Goal: Task Accomplishment & Management: Manage account settings

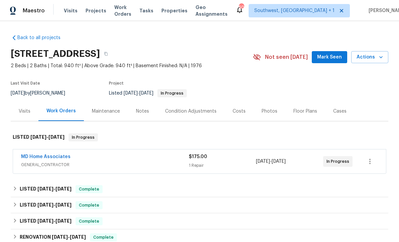
click at [86, 7] on span "Projects" at bounding box center [96, 10] width 21 height 7
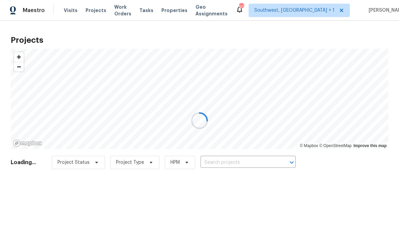
click at [237, 167] on div at bounding box center [199, 121] width 399 height 242
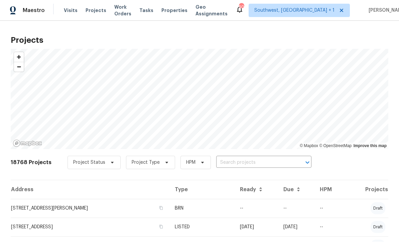
scroll to position [0, 0]
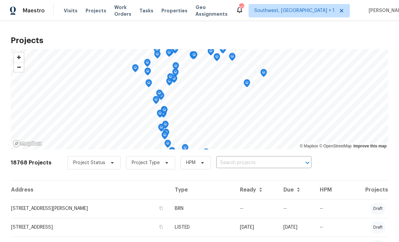
click at [236, 167] on input "text" at bounding box center [254, 163] width 77 height 10
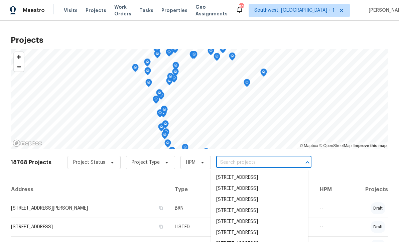
scroll to position [0, 0]
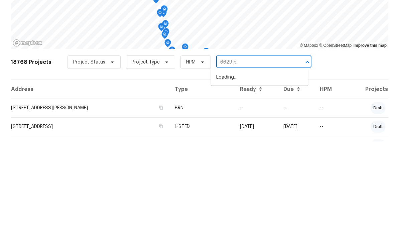
type input "6629 pin"
click at [257, 173] on li "6629 Pineview Ter # 5-201, Bradenton, FL 34203" at bounding box center [259, 178] width 97 height 11
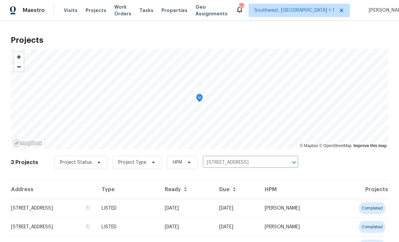
scroll to position [0, 0]
click at [160, 212] on td "LISTED" at bounding box center [127, 208] width 63 height 19
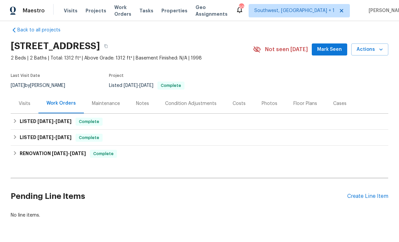
scroll to position [7, 0]
click at [361, 196] on div "Create Line Item" at bounding box center [367, 197] width 41 height 6
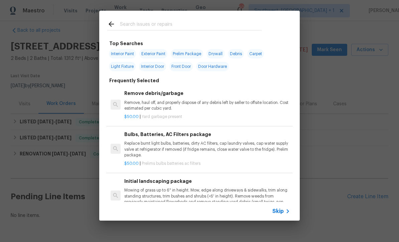
click at [322, 217] on div "Top Searches Interior Paint Exterior Paint Prelim Package Drywall Debris Carpet…" at bounding box center [199, 115] width 399 height 231
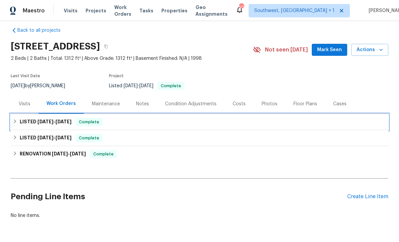
click at [67, 123] on span "8/14/25" at bounding box center [64, 121] width 16 height 5
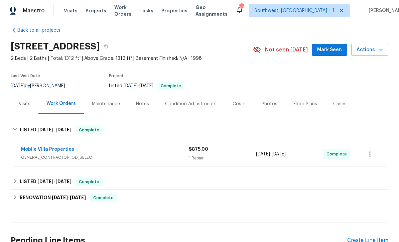
click at [232, 159] on div "1 Repair" at bounding box center [222, 158] width 67 height 7
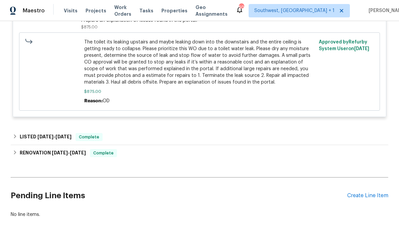
scroll to position [244, 0]
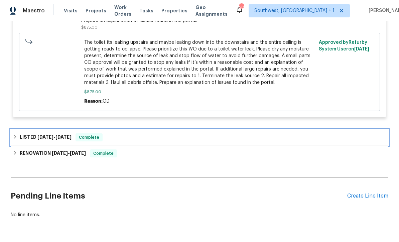
click at [221, 138] on div "LISTED 12/19/24 - 12/20/24 Complete" at bounding box center [200, 137] width 374 height 8
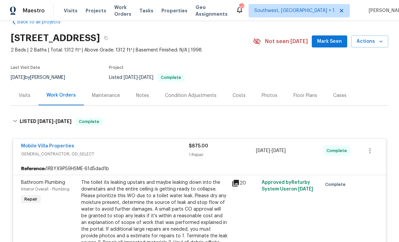
scroll to position [15, 0]
click at [114, 98] on div "Maintenance" at bounding box center [106, 96] width 28 height 7
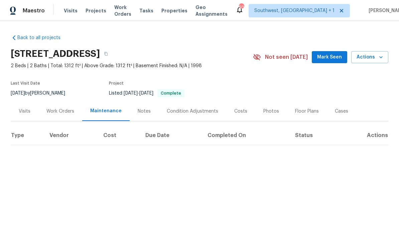
click at [68, 101] on div "Work Orders" at bounding box center [60, 111] width 44 height 20
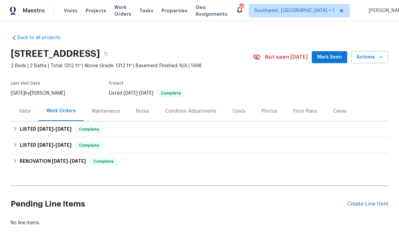
click at [364, 207] on div "Create Line Item" at bounding box center [367, 204] width 41 height 6
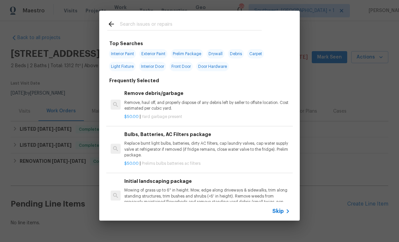
click at [341, 139] on div "Top Searches Interior Paint Exterior Paint Prelim Package Drywall Debris Carpet…" at bounding box center [199, 115] width 399 height 231
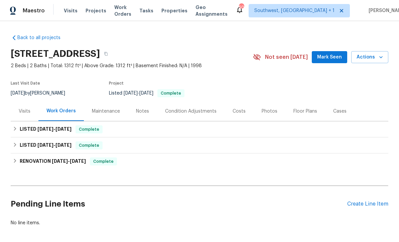
click at [237, 113] on div "Costs" at bounding box center [239, 111] width 13 height 7
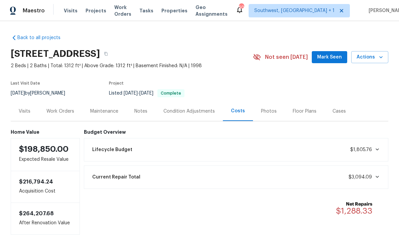
click at [52, 113] on div "Work Orders" at bounding box center [60, 111] width 28 height 7
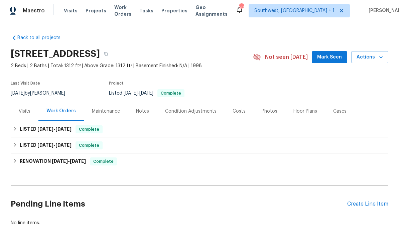
click at [364, 205] on div "Create Line Item" at bounding box center [367, 204] width 41 height 6
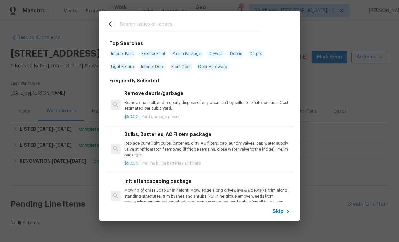
click at [282, 213] on span "Skip" at bounding box center [278, 211] width 11 height 7
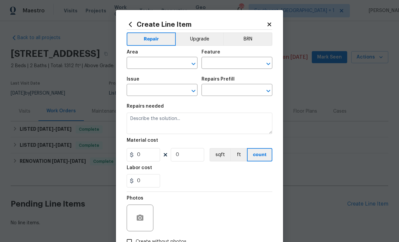
click at [146, 64] on input "text" at bounding box center [153, 64] width 52 height 10
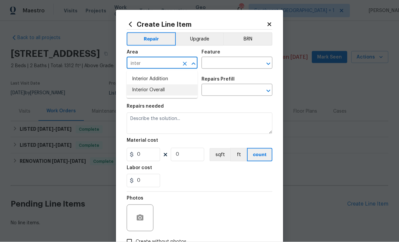
click at [164, 93] on li "Interior Overall" at bounding box center [162, 90] width 71 height 11
type input "Interior Overall"
click at [226, 64] on input "text" at bounding box center [228, 64] width 52 height 10
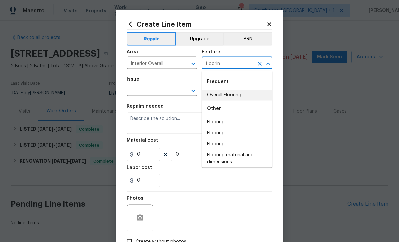
click at [232, 93] on li "Overall Flooring" at bounding box center [237, 95] width 71 height 11
type input "Overall Flooring"
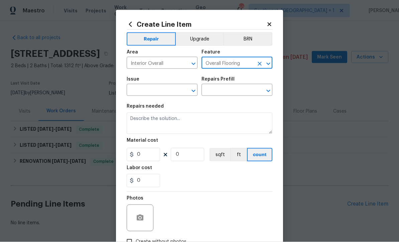
click at [162, 90] on input "text" at bounding box center [153, 91] width 52 height 10
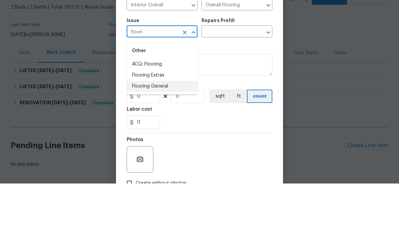
click at [166, 139] on li "Flooring General" at bounding box center [162, 144] width 71 height 11
type input "Flooring General"
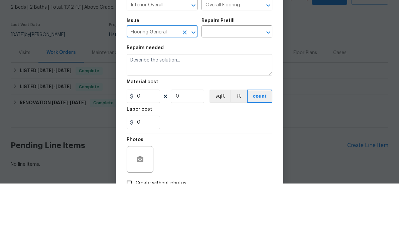
click at [230, 86] on input "text" at bounding box center [228, 91] width 52 height 10
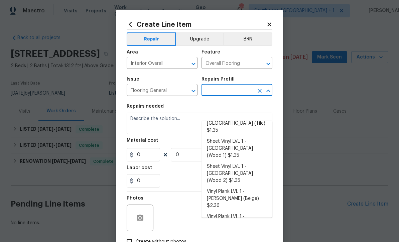
scroll to position [98, 0]
click at [237, 237] on li "Vinyl Plank LVL 2 - Best Door 4.5 (Beige) $3.65" at bounding box center [237, 246] width 71 height 18
type input "Vinyl Plank LVL 2 - Best Door 4.5 (Beige) $3.65"
type textarea "Install LVP (Best Door 4.5 220 Sweeper Beige) Includes transitions, glue and as…"
type input "1"
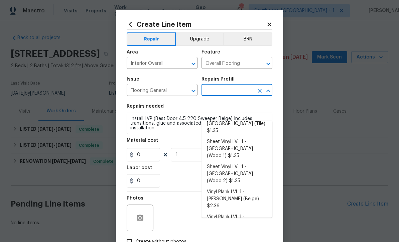
type input "Vinyl Plank LVL 2 - Best Door 4.5 (Beige) $3.65"
type input "3.65"
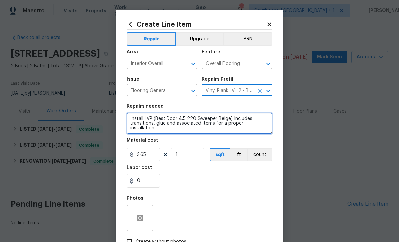
click at [151, 118] on textarea "Install LVP (Best Door 4.5 220 Sweeper Beige) Includes transitions, glue and as…" at bounding box center [200, 123] width 146 height 21
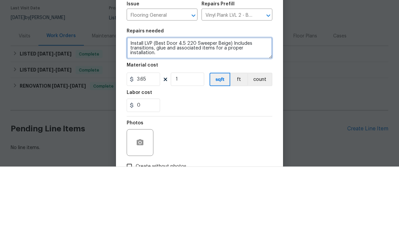
click at [230, 113] on textarea "Install LVP (Best Door 4.5 220 Sweeper Beige) Includes transitions, glue and as…" at bounding box center [200, 123] width 146 height 21
click at [151, 113] on textarea "Install LVP (Best Door 4.5 220 Sweeper Beige) Includes transitions, glue and as…" at bounding box center [200, 123] width 146 height 21
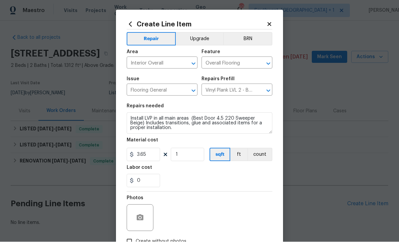
scroll to position [0, 0]
click at [203, 39] on button "Upgrade" at bounding box center [200, 38] width 48 height 13
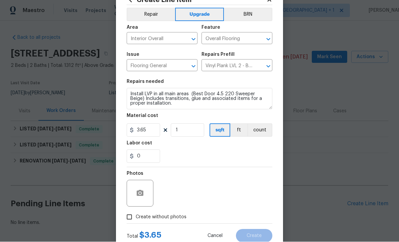
scroll to position [25, 0]
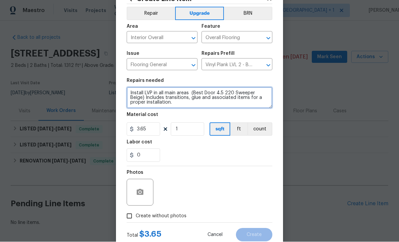
click at [130, 93] on textarea "Install LVP in all main areas (Best Door 4.5 220 Sweeper Beige) Includes transi…" at bounding box center [200, 97] width 146 height 21
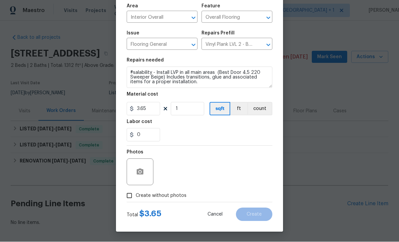
scroll to position [47, 0]
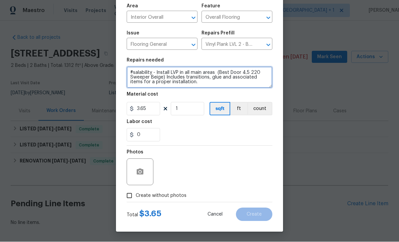
type textarea "#salability - Install LVP in all main areas (Best Door 4.5 220 Sweeper Beige) I…"
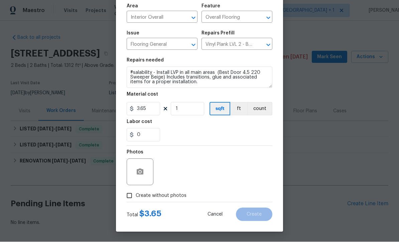
click at [131, 199] on input "Create without photos" at bounding box center [129, 196] width 13 height 13
checkbox input "true"
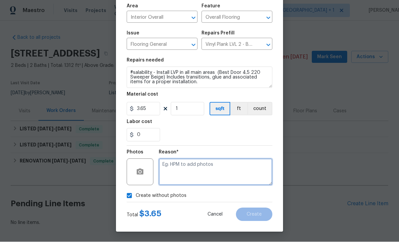
click at [204, 174] on textarea at bounding box center [216, 172] width 114 height 27
type textarea "Salability"
click at [258, 217] on button "Create" at bounding box center [254, 214] width 36 height 13
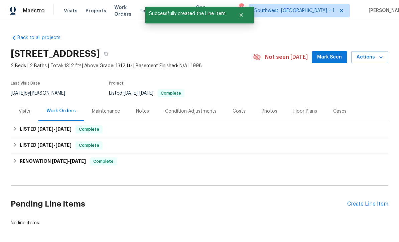
click at [370, 201] on div "Create Line Item" at bounding box center [367, 204] width 41 height 6
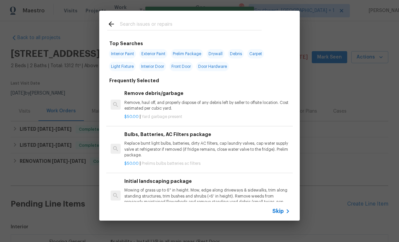
click at [278, 215] on div "Skip" at bounding box center [282, 211] width 19 height 8
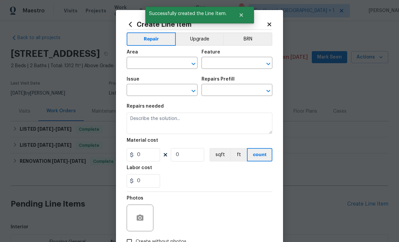
click at [202, 40] on button "Upgrade" at bounding box center [200, 38] width 48 height 13
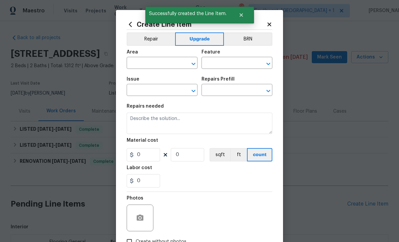
click at [165, 65] on input "text" at bounding box center [153, 64] width 52 height 10
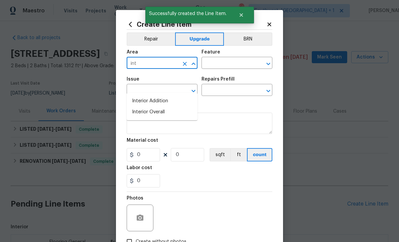
click at [162, 107] on li "Interior Overall" at bounding box center [162, 112] width 71 height 11
type input "Interior Overall"
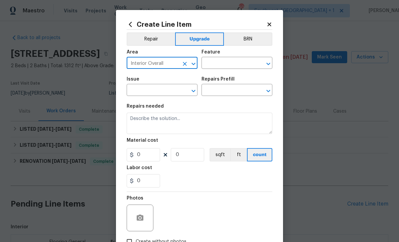
click at [243, 62] on input "text" at bounding box center [228, 64] width 52 height 10
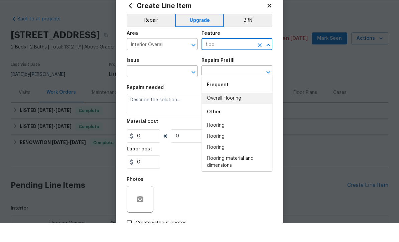
click at [232, 112] on li "Overall Flooring" at bounding box center [237, 117] width 71 height 11
type input "Overall Flooring"
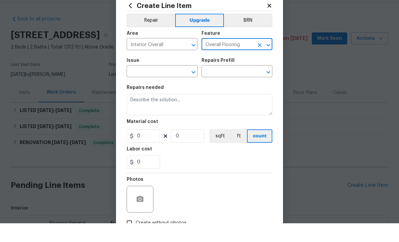
click at [170, 86] on input "text" at bounding box center [153, 91] width 52 height 10
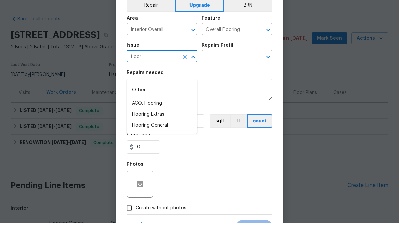
scroll to position [33, 0]
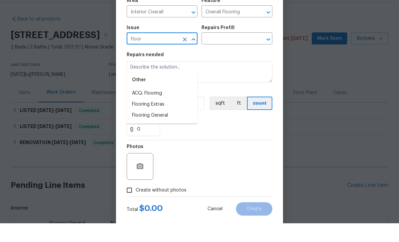
click at [165, 129] on li "Flooring General" at bounding box center [162, 134] width 71 height 11
type input "Flooring General"
click at [234, 53] on input "text" at bounding box center [228, 58] width 52 height 10
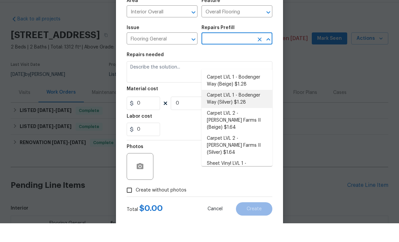
click at [251, 109] on li "Carpet LVL 1 - Bodenger Way (Silver) $1.28" at bounding box center [237, 118] width 71 height 18
type input "Carpet LVL 1 - Bodenger Way (Silver) $1.28"
type textarea "Install new carpet. (Bodenger Way 945 Winter Ash, Silver) at all previously car…"
type input "1"
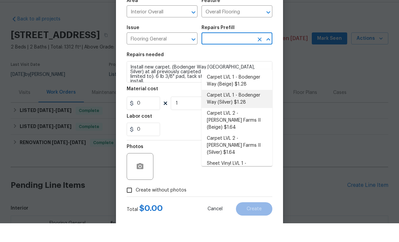
type input "Carpet LVL 1 - Bodenger Way (Silver) $1.28"
type input "1.28"
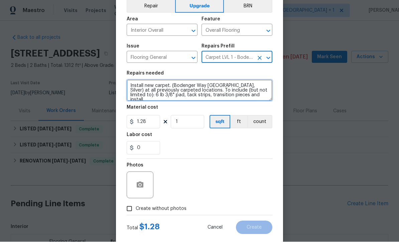
click at [172, 87] on textarea "Install new carpet. (Bodenger Way 945 Winter Ash, Silver) at all previously car…" at bounding box center [200, 90] width 146 height 21
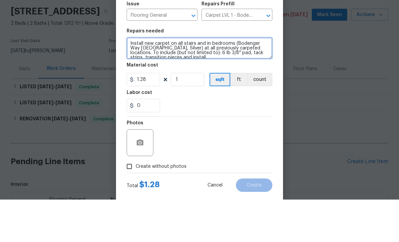
click at [128, 80] on textarea "Install new carpet on all stairs and in bedrooms (Bodenger Way 945 Winter Ash, …" at bounding box center [200, 90] width 146 height 21
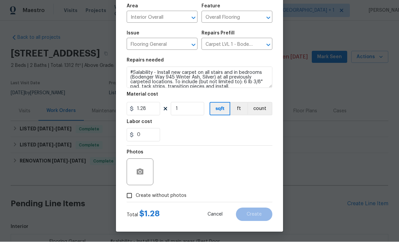
scroll to position [47, 0]
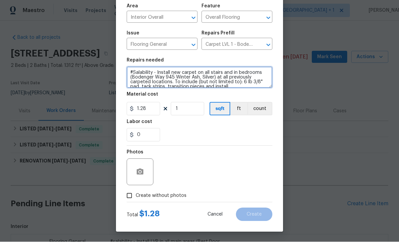
type textarea "#Salability - Install new carpet on all stairs and in bedrooms (Bodenger Way 94…"
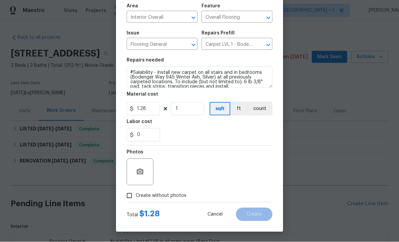
click at [127, 199] on input "Create without photos" at bounding box center [129, 196] width 13 height 13
checkbox input "true"
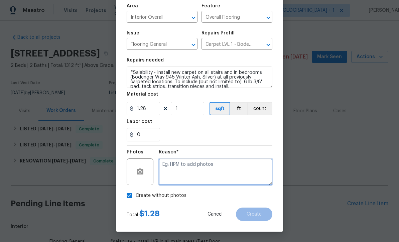
click at [198, 175] on textarea at bounding box center [216, 172] width 114 height 27
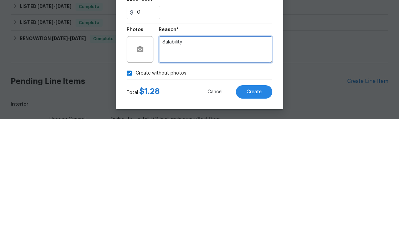
type textarea "Salability"
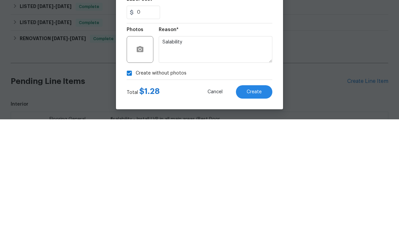
click at [257, 212] on span "Create" at bounding box center [254, 214] width 15 height 5
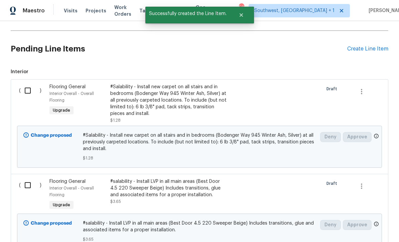
scroll to position [154, 0]
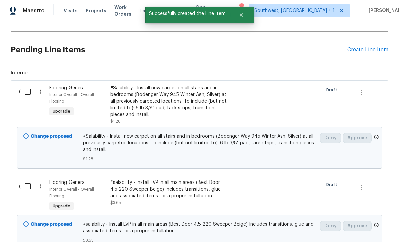
click at [27, 85] on input "checkbox" at bounding box center [30, 92] width 19 height 14
checkbox input "true"
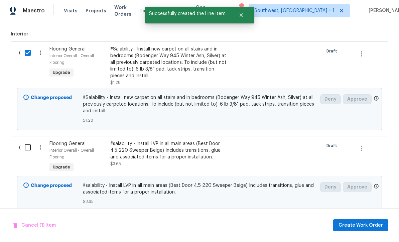
scroll to position [193, 0]
click at [29, 141] on input "checkbox" at bounding box center [30, 148] width 19 height 14
checkbox input "true"
click at [357, 227] on span "Create Work Order" at bounding box center [361, 225] width 44 height 8
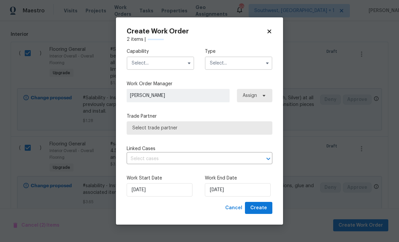
checkbox input "false"
click at [151, 60] on input "text" at bounding box center [161, 63] width 68 height 13
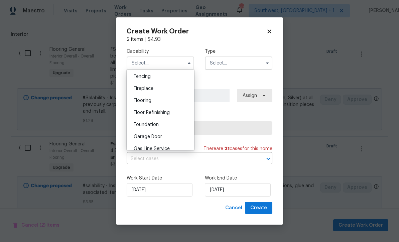
scroll to position [234, 0]
click at [165, 102] on div "Flooring" at bounding box center [160, 102] width 64 height 12
type input "Flooring"
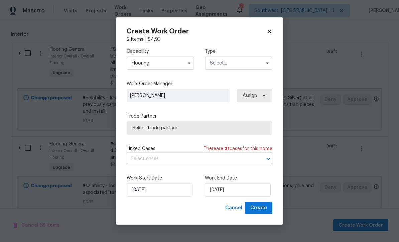
click at [243, 66] on input "text" at bounding box center [239, 63] width 68 height 13
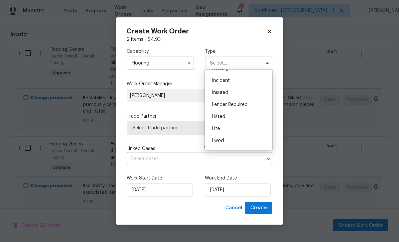
scroll to position [32, 0]
click at [236, 117] on div "Listed" at bounding box center [239, 117] width 64 height 12
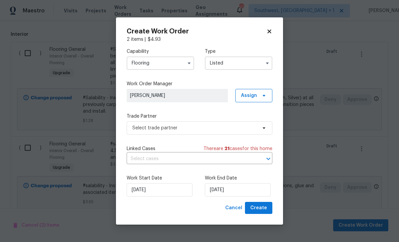
type input "Listed"
click at [257, 95] on span "Assign" at bounding box center [249, 95] width 16 height 7
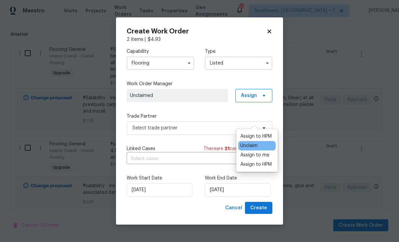
click at [258, 152] on div "Assign to me" at bounding box center [254, 155] width 29 height 7
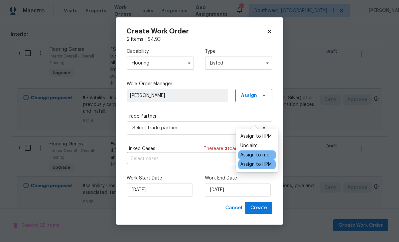
click at [197, 110] on div "Capability Flooring Type Listed Work Order Manager Naomi Ferreira Assign Trade …" at bounding box center [200, 122] width 146 height 159
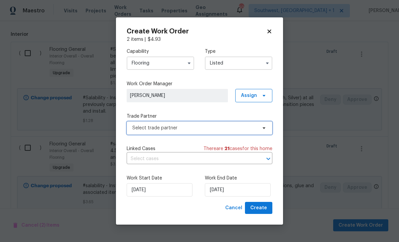
click at [187, 133] on span "Select trade partner" at bounding box center [200, 127] width 146 height 13
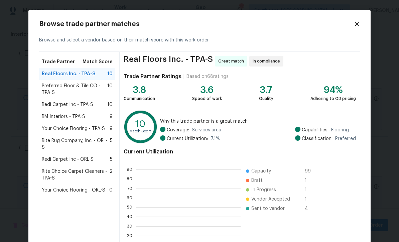
scroll to position [1, 1]
click at [79, 116] on span "RM Interiors - TPA-S" at bounding box center [63, 116] width 43 height 7
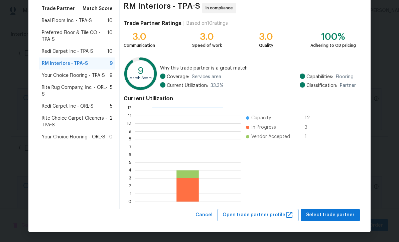
scroll to position [53, 0]
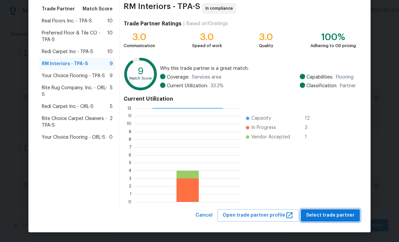
click at [336, 219] on button "Select trade partner" at bounding box center [330, 215] width 59 height 12
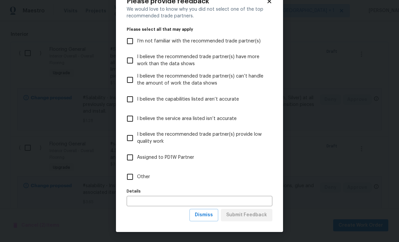
scroll to position [23, 0]
click at [206, 220] on button "Dismiss" at bounding box center [204, 215] width 29 height 12
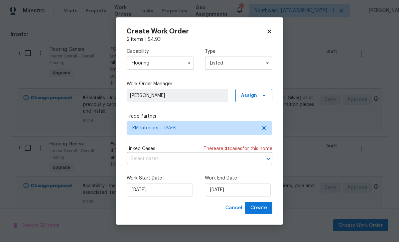
scroll to position [0, 0]
click at [245, 190] on input "8/20/2025" at bounding box center [238, 189] width 66 height 13
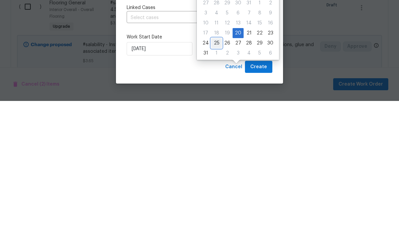
click at [214, 180] on div "25" at bounding box center [216, 184] width 11 height 9
type input "8/25/2025"
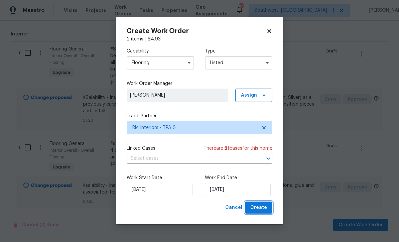
click at [260, 210] on span "Create" at bounding box center [258, 208] width 17 height 8
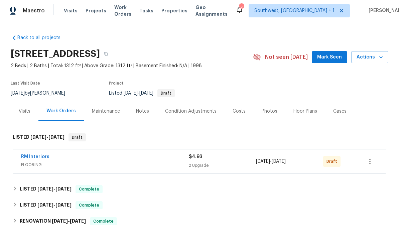
scroll to position [0, 0]
click at [371, 163] on icon "button" at bounding box center [370, 162] width 8 height 8
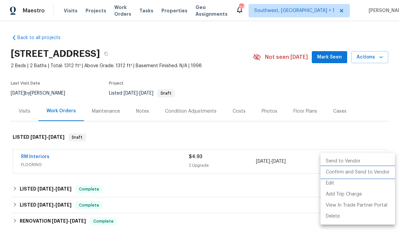
click at [359, 173] on li "Confirm and Send to Vendor" at bounding box center [358, 172] width 75 height 11
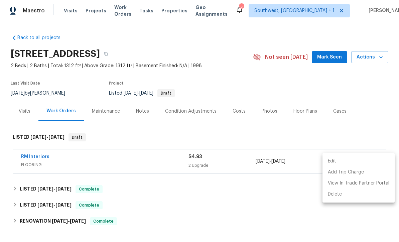
click at [328, 91] on div at bounding box center [199, 121] width 399 height 242
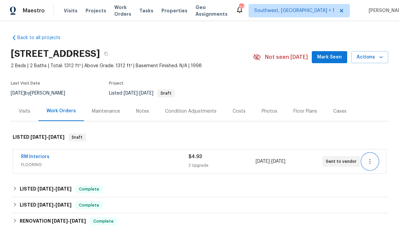
scroll to position [0, 0]
click at [70, 11] on span "Visits" at bounding box center [71, 10] width 14 height 7
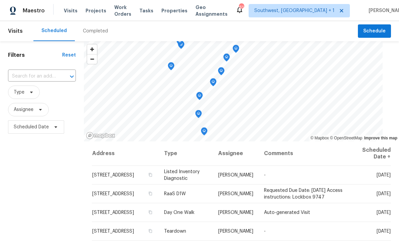
click at [38, 76] on input "text" at bounding box center [32, 76] width 49 height 10
type input "1427 e g"
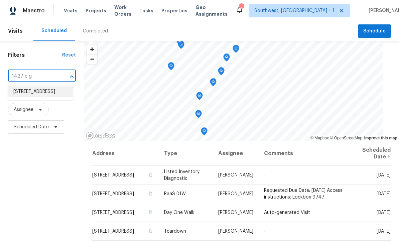
click at [48, 93] on li "1427 E Gate Dr, Venice, FL 34285" at bounding box center [40, 91] width 65 height 11
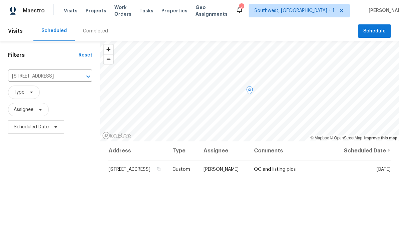
click at [0, 0] on icon at bounding box center [0, 0] width 0 height 0
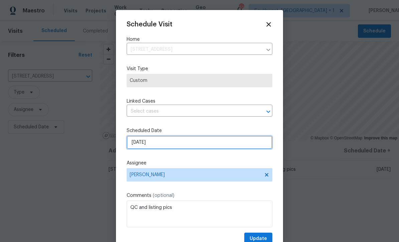
click at [172, 141] on input "8/20/2025" at bounding box center [200, 142] width 146 height 13
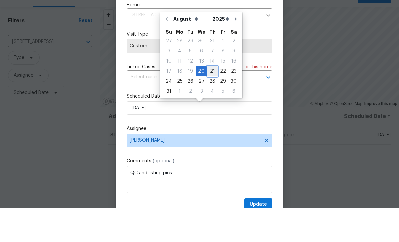
click at [212, 101] on div "21" at bounding box center [212, 105] width 11 height 9
type input "8/21/2025"
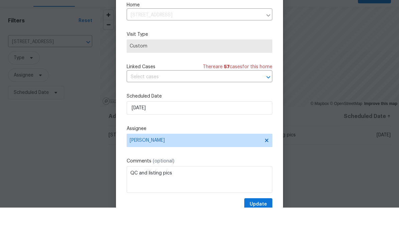
scroll to position [22, 0]
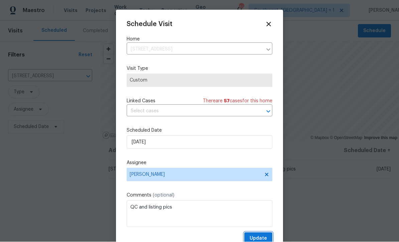
click at [259, 236] on span "Update" at bounding box center [258, 239] width 17 height 8
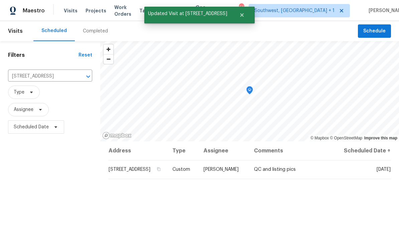
click at [53, 71] on input "1427 E Gate Dr, Venice, FL 34285" at bounding box center [41, 76] width 66 height 10
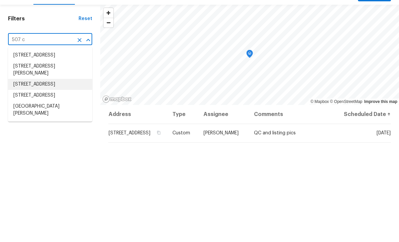
click at [64, 115] on li "507 Circlewood Dr Unit O2, Venice, FL 34293" at bounding box center [50, 120] width 84 height 11
type input "507 Circlewood Dr Unit O2, Venice, FL 34293"
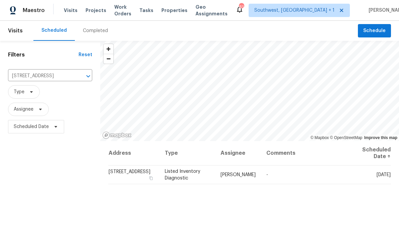
scroll to position [0, 0]
click at [0, 0] on icon at bounding box center [0, 0] width 0 height 0
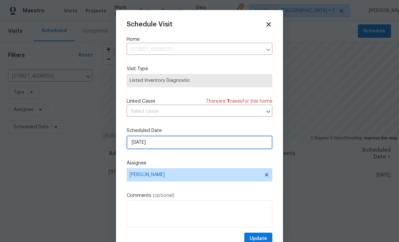
click at [173, 144] on input "8/20/2025" at bounding box center [200, 142] width 146 height 13
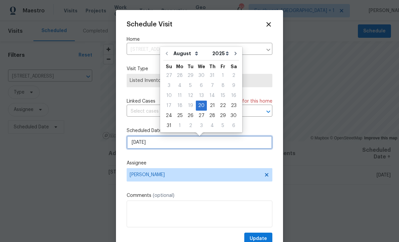
scroll to position [0, 0]
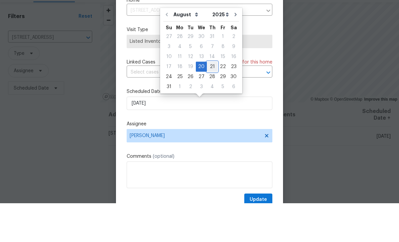
click at [212, 101] on div "21" at bounding box center [212, 105] width 11 height 9
type input "8/21/2025"
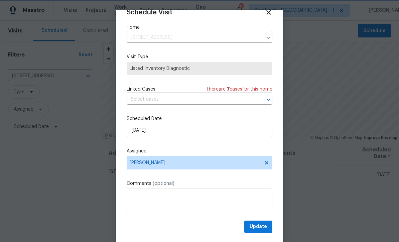
scroll to position [13, 0]
click at [266, 230] on span "Update" at bounding box center [258, 227] width 17 height 8
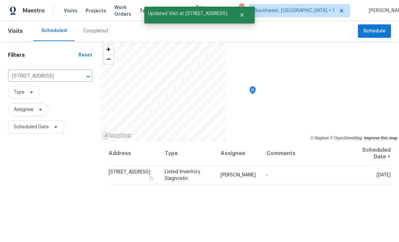
scroll to position [0, 0]
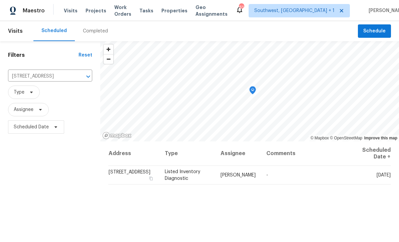
click at [56, 78] on input "507 Circlewood Dr Unit O2, Venice, FL 34293" at bounding box center [41, 76] width 66 height 10
type input "18019"
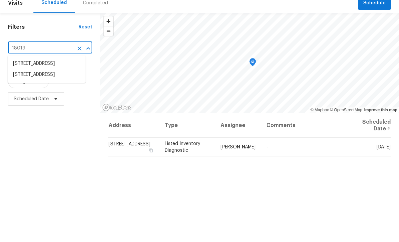
click at [61, 97] on li "18019 Avonsdale Cir, Port Charlotte, FL 33948" at bounding box center [47, 102] width 78 height 11
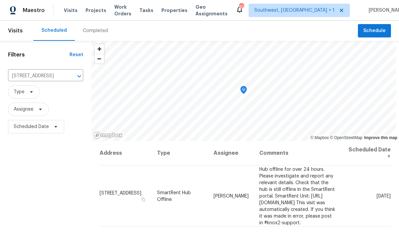
scroll to position [0, 0]
click at [0, 0] on icon at bounding box center [0, 0] width 0 height 0
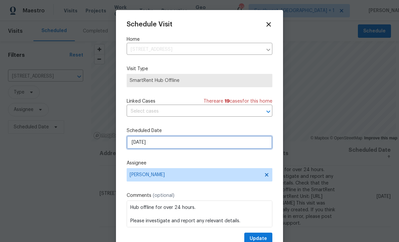
click at [180, 142] on input "8/21/2025" at bounding box center [200, 142] width 146 height 13
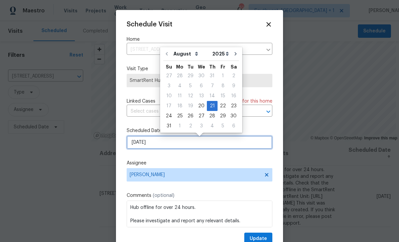
scroll to position [0, 0]
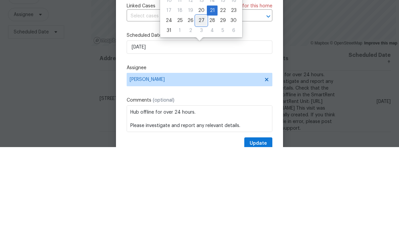
click at [200, 111] on div "27" at bounding box center [201, 115] width 11 height 9
type input "8/27/2025"
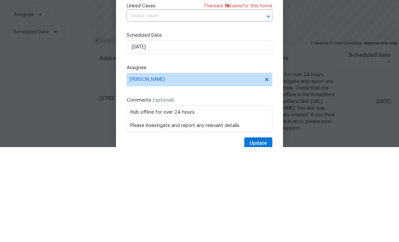
scroll to position [22, 0]
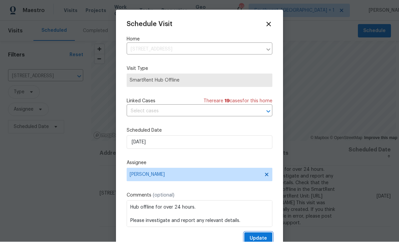
click at [264, 235] on button "Update" at bounding box center [258, 239] width 28 height 12
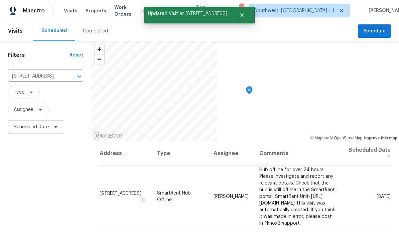
scroll to position [0, 0]
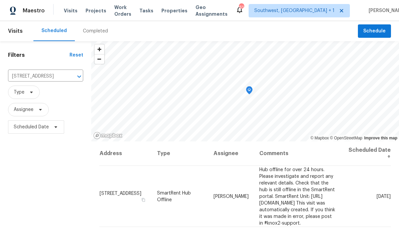
click at [51, 80] on input "18019 Avonsdale Cir, Port Charlotte, FL 33948" at bounding box center [36, 76] width 57 height 10
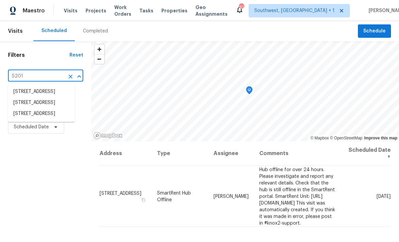
type input "5201 7"
click at [54, 91] on li "5201 72nd Way N, Saint Petersburg, FL 33709" at bounding box center [41, 91] width 67 height 11
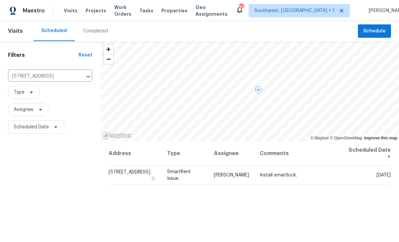
click at [0, 0] on icon at bounding box center [0, 0] width 0 height 0
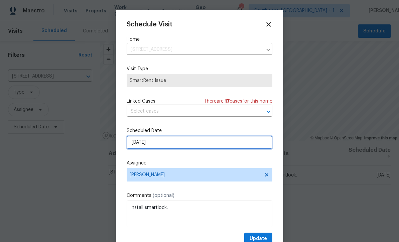
click at [169, 143] on input "8/21/2025" at bounding box center [200, 142] width 146 height 13
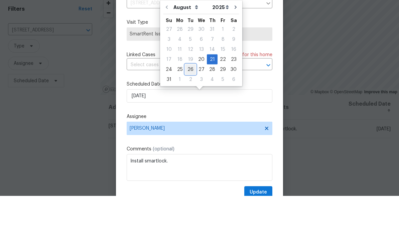
click at [192, 111] on div "26" at bounding box center [190, 115] width 11 height 9
type input "8/26/2025"
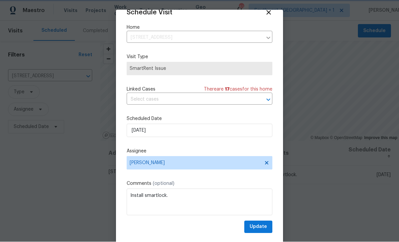
scroll to position [13, 0]
click at [264, 226] on span "Update" at bounding box center [258, 227] width 17 height 8
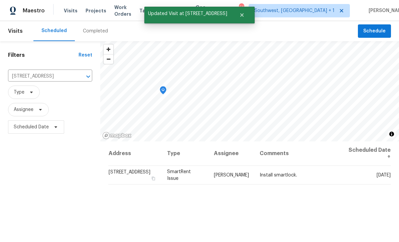
scroll to position [0, 0]
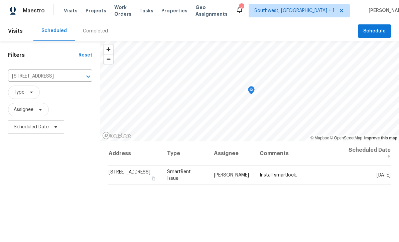
click at [54, 77] on input "5201 72nd Way N, Saint Petersburg, FL 33709" at bounding box center [41, 76] width 66 height 10
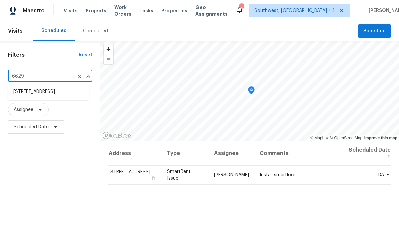
type input "6629 p"
click at [66, 90] on li "6629 Pineview Ter # 5-201, Bradenton, FL 34203" at bounding box center [48, 91] width 81 height 11
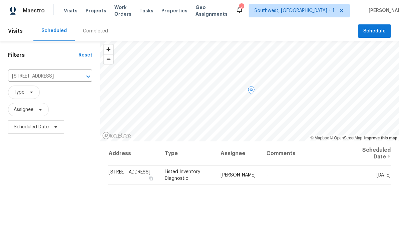
click at [0, 0] on icon at bounding box center [0, 0] width 0 height 0
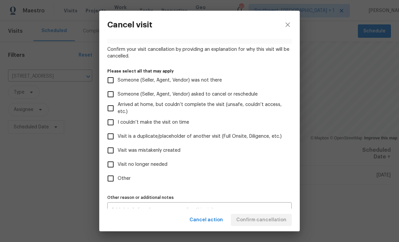
scroll to position [41, 0]
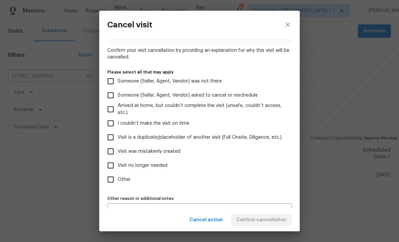
click at [113, 165] on input "Visit no longer needed" at bounding box center [111, 166] width 14 height 14
checkbox input "true"
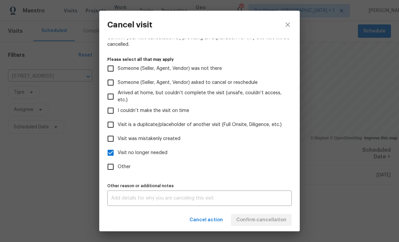
scroll to position [57, 0]
click at [184, 200] on textarea at bounding box center [199, 198] width 177 height 5
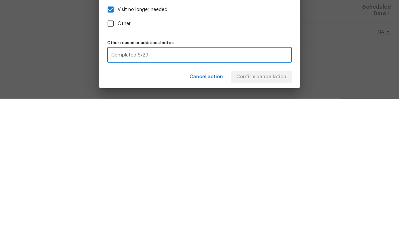
scroll to position [22, 0]
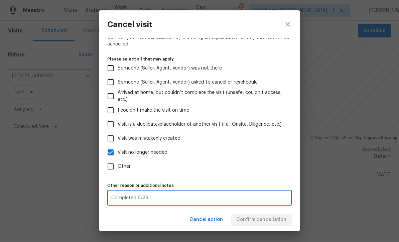
type textarea "Completed 6/29"
click at [113, 152] on input "Visit no longer needed" at bounding box center [111, 153] width 14 height 14
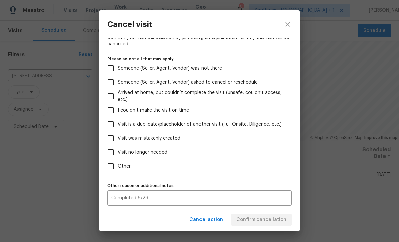
click at [113, 152] on input "Visit no longer needed" at bounding box center [111, 153] width 14 height 14
checkbox input "true"
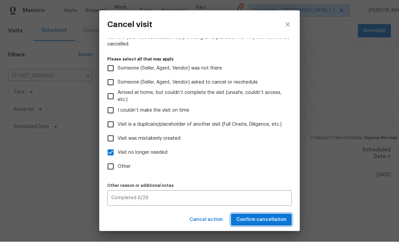
click at [267, 219] on span "Confirm cancellation" at bounding box center [261, 220] width 50 height 8
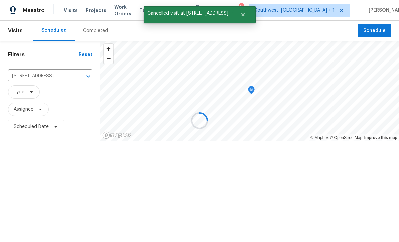
scroll to position [0, 0]
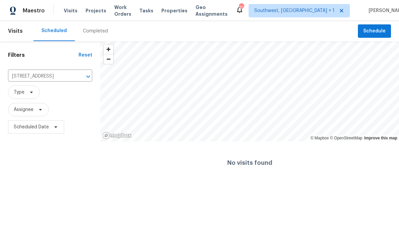
click at [29, 77] on input "6629 Pineview Ter # 5-201, Bradenton, FL 34203" at bounding box center [41, 76] width 66 height 10
type input "7019 10"
click at [24, 91] on li "7019 10th St S, Saint Petersburg, FL 33705" at bounding box center [50, 91] width 84 height 11
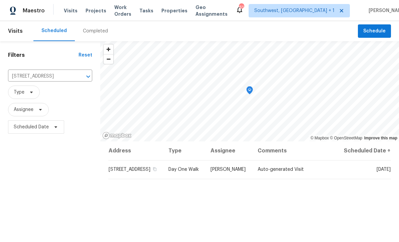
click at [25, 79] on input "7019 10th St S, Saint Petersburg, FL 33705" at bounding box center [41, 76] width 66 height 10
type input "366 vitorio"
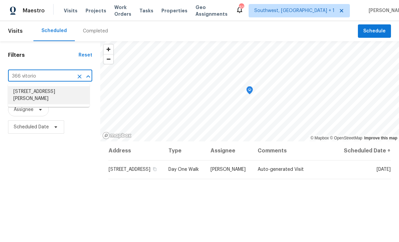
click at [32, 90] on li "366 Vitorio St, Punta Gorda, FL 33983" at bounding box center [49, 95] width 82 height 18
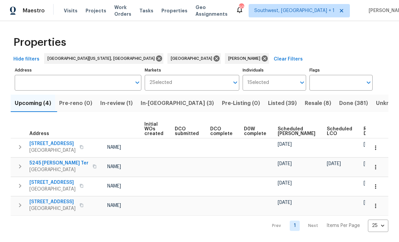
scroll to position [0, 48]
click at [128, 104] on span "In-review (1)" at bounding box center [116, 103] width 32 height 9
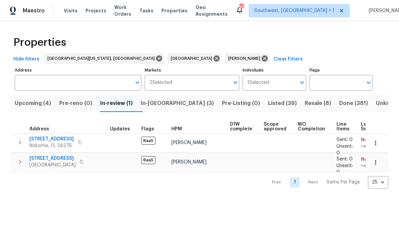
click at [374, 164] on icon "button" at bounding box center [376, 162] width 7 height 7
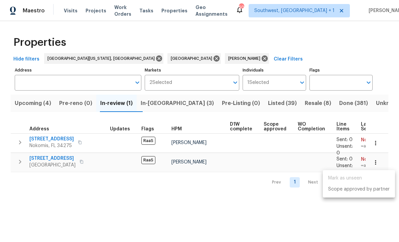
click at [244, 207] on div at bounding box center [199, 121] width 399 height 242
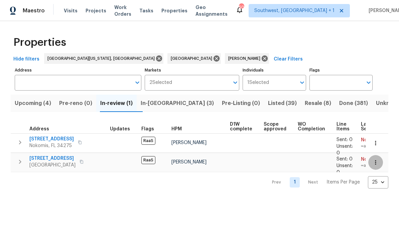
click at [378, 165] on icon "button" at bounding box center [376, 162] width 7 height 7
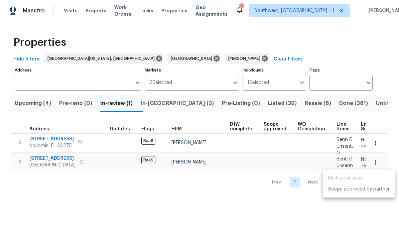
click at [232, 210] on div at bounding box center [199, 121] width 399 height 242
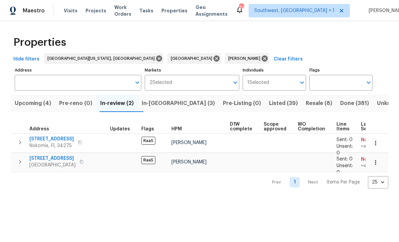
click at [168, 108] on span "In-[GEOGRAPHIC_DATA] (3)" at bounding box center [178, 103] width 73 height 9
